Goal: Find specific page/section: Find specific page/section

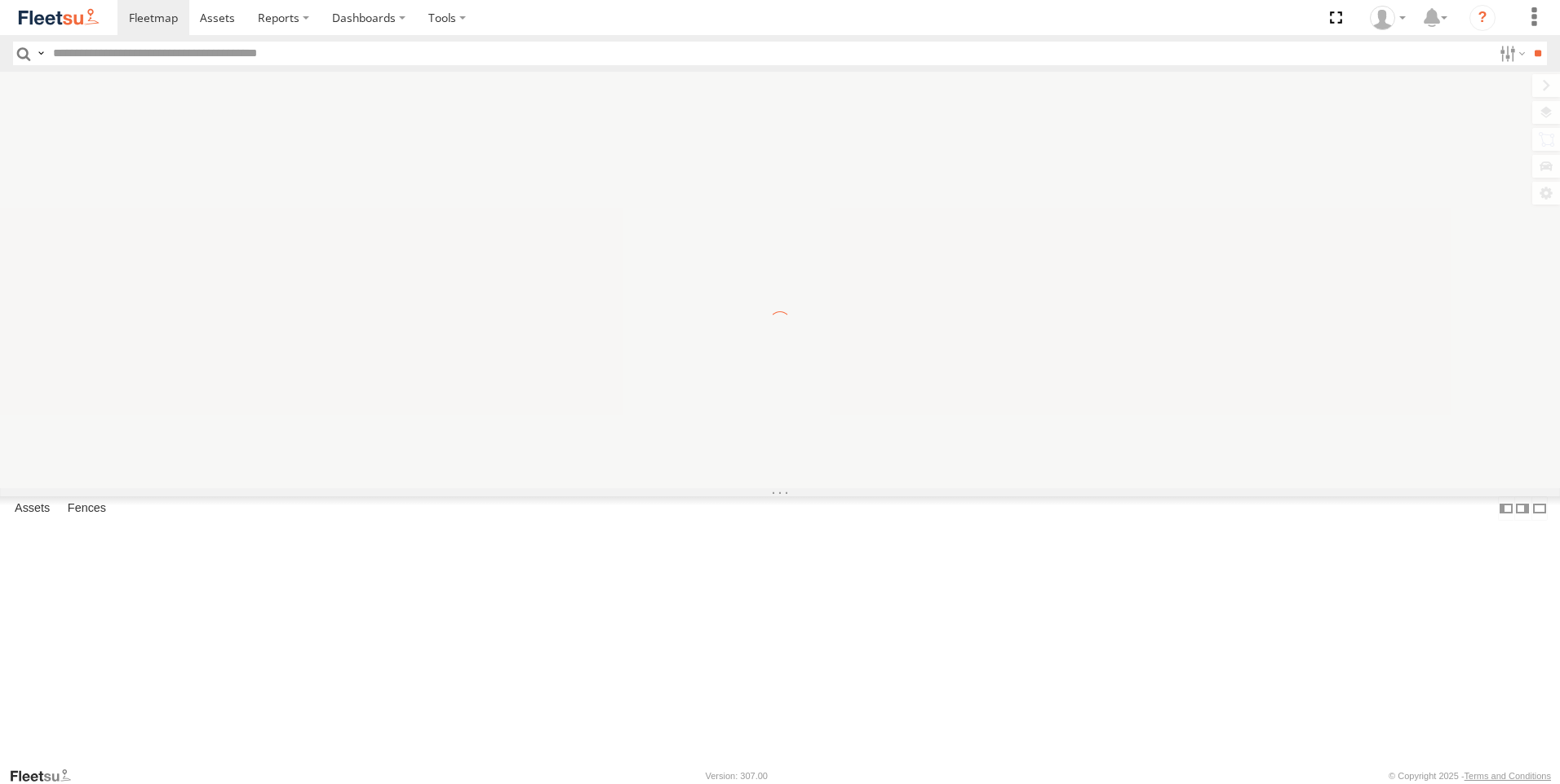
click at [101, 60] on input "text" at bounding box center [769, 53] width 1446 height 23
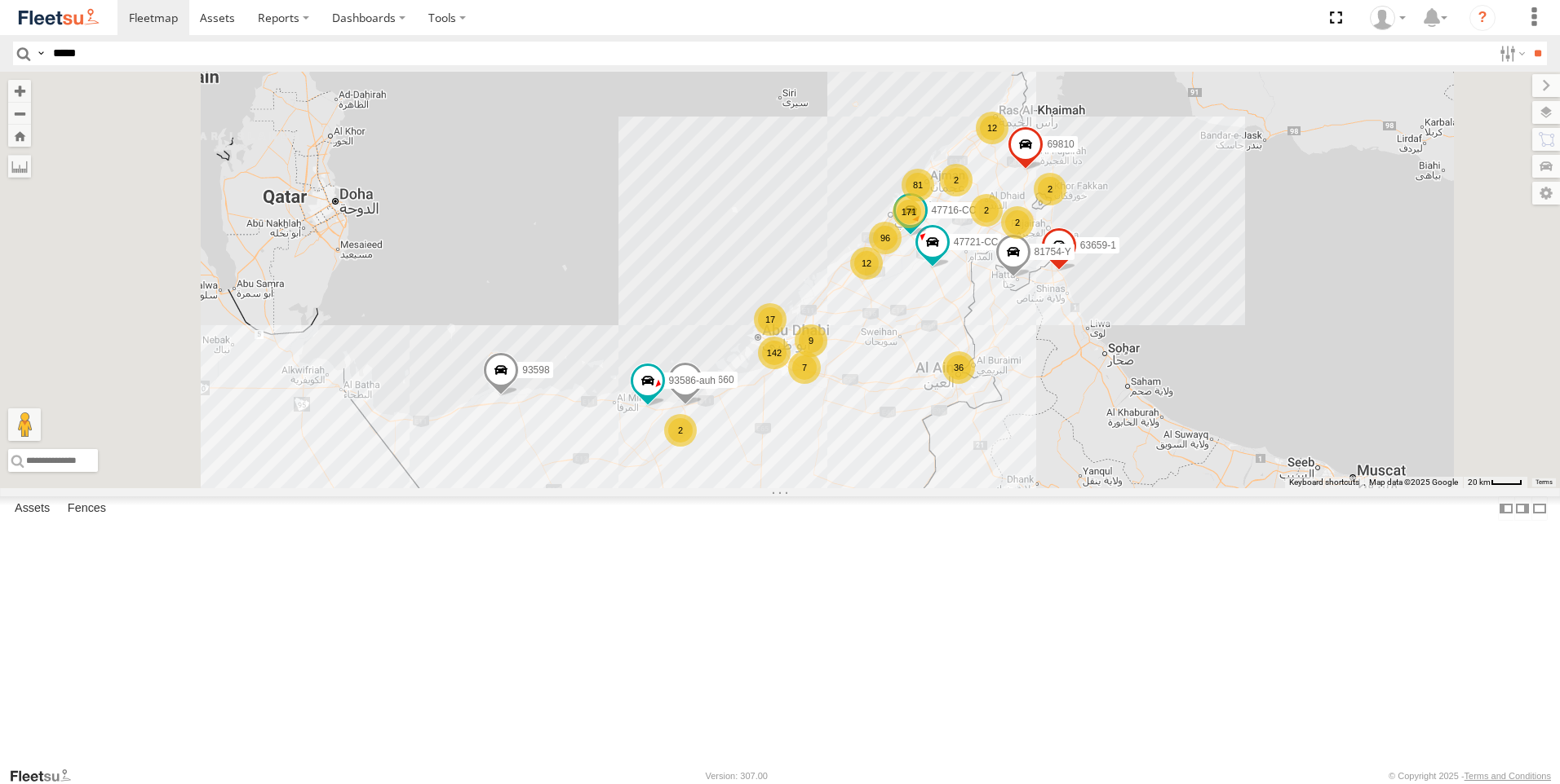
type input "*****"
click at [1528, 42] on input "**" at bounding box center [1537, 53] width 18 height 23
